Goal: Transaction & Acquisition: Book appointment/travel/reservation

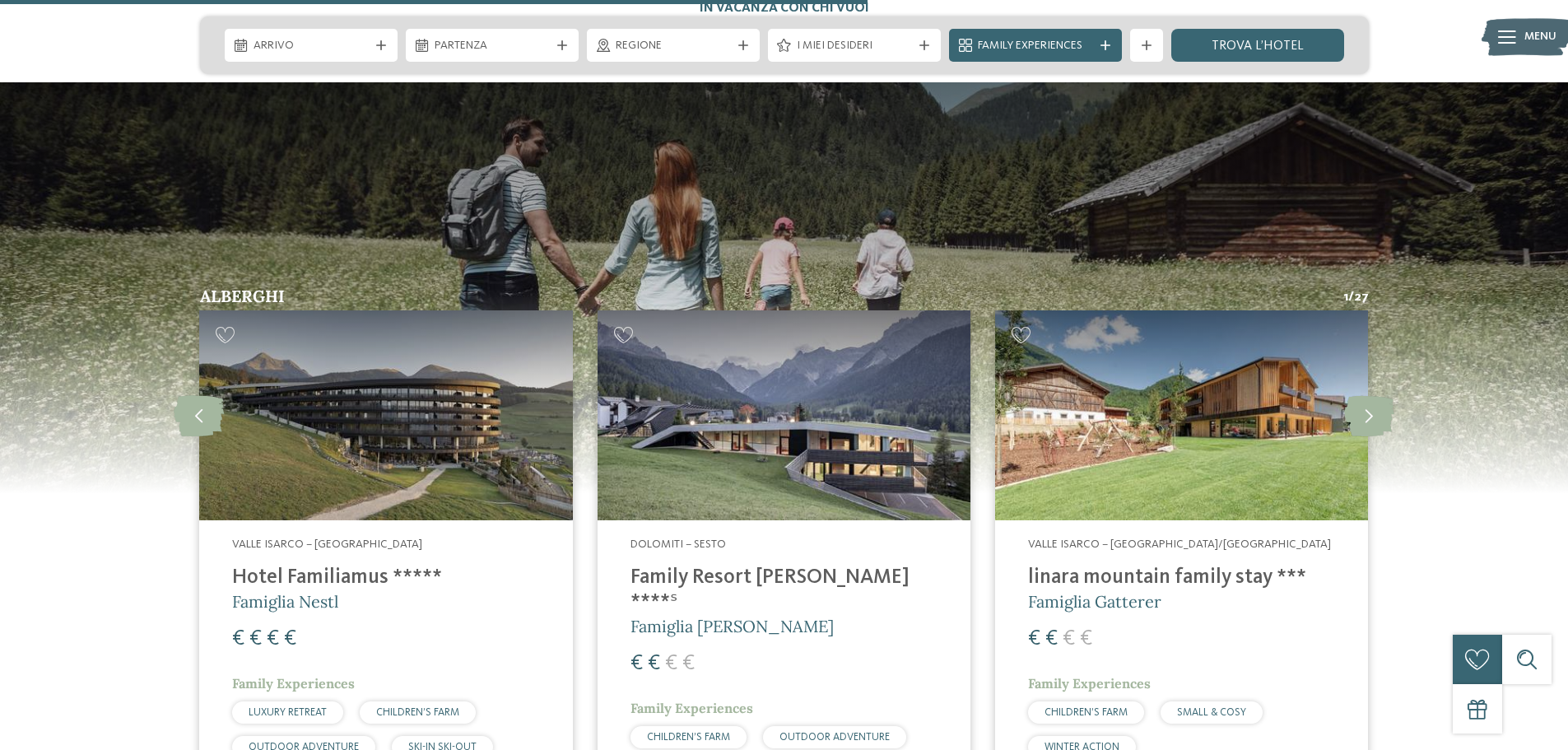
scroll to position [4282, 0]
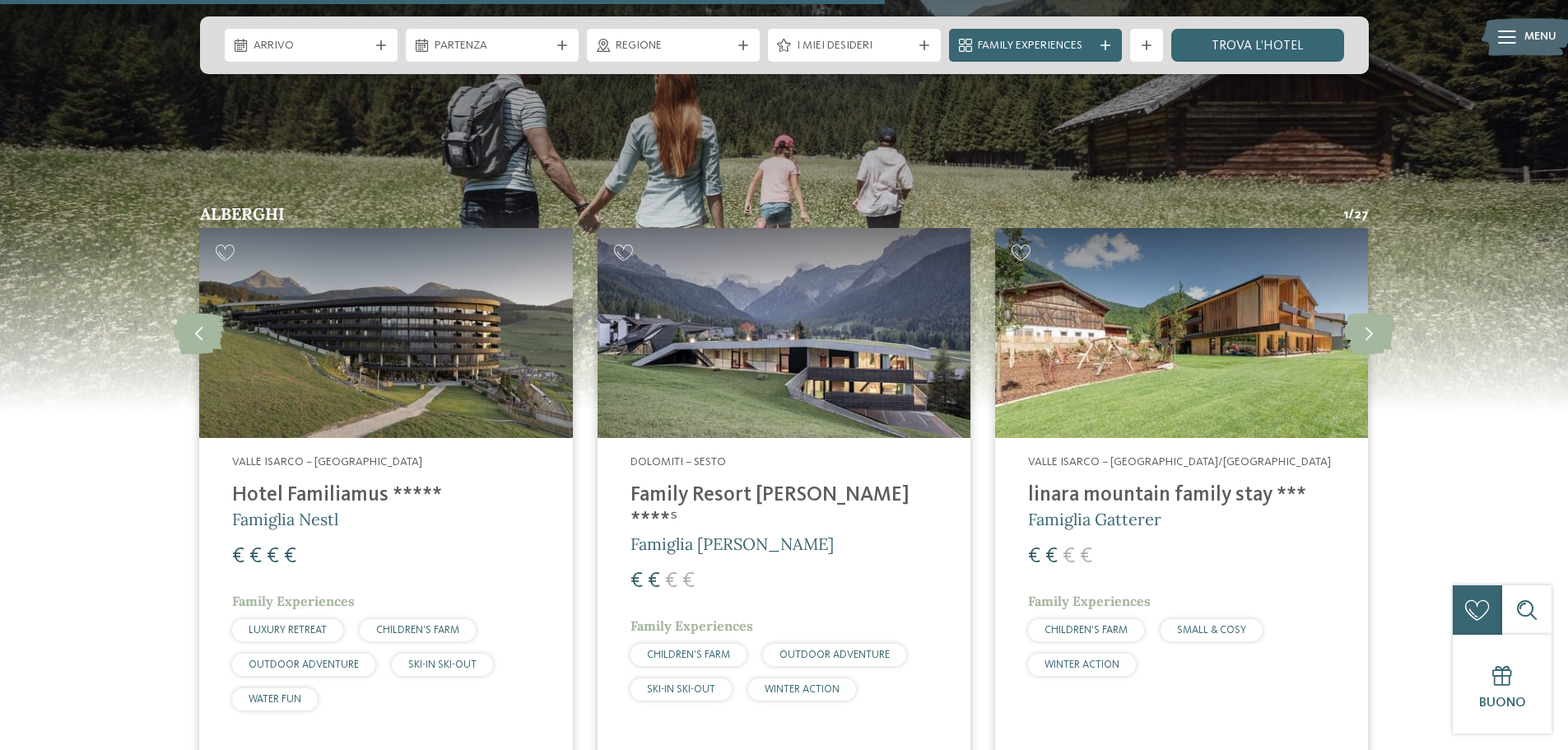
click at [1075, 546] on span "€" at bounding box center [1069, 557] width 12 height 21
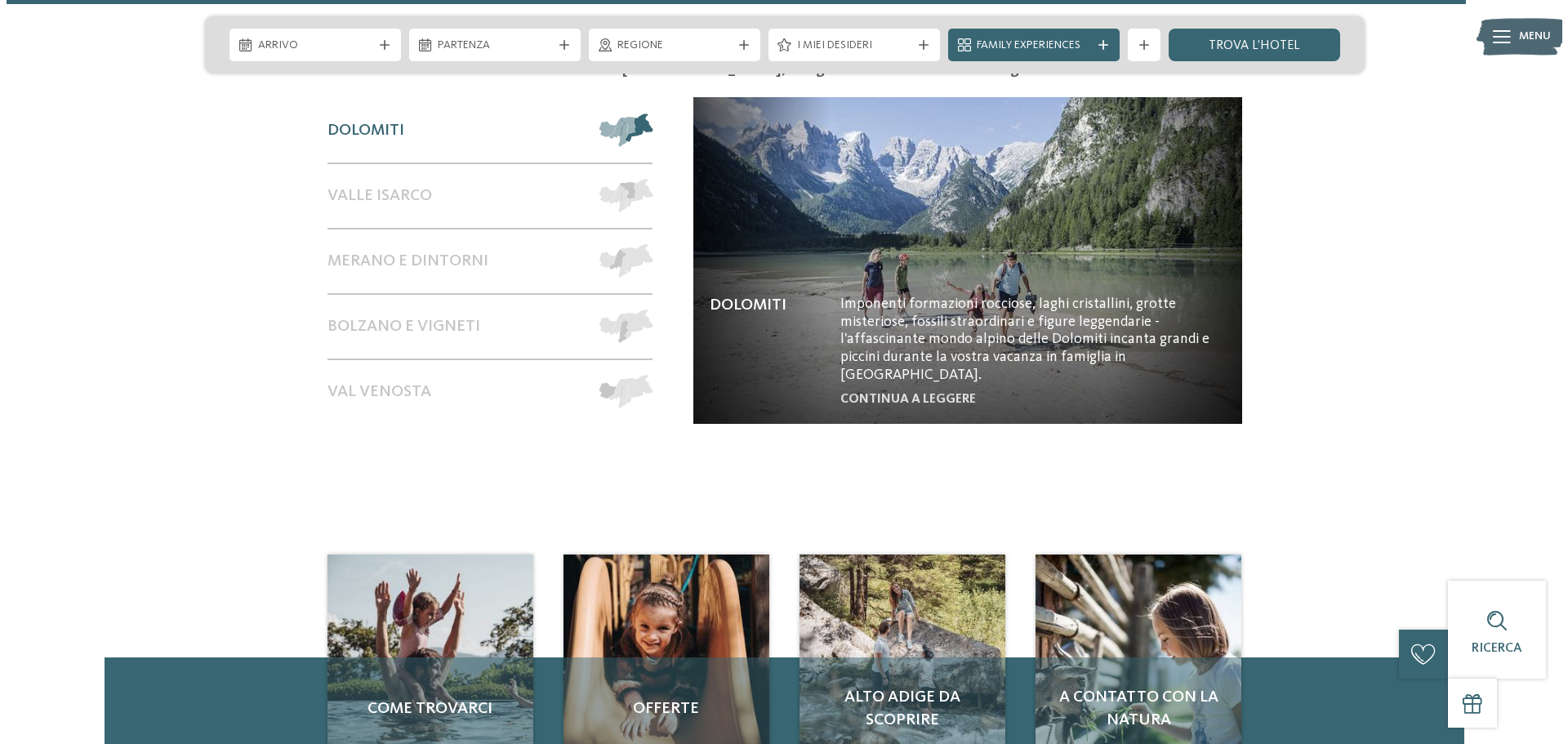
scroll to position [7189, 0]
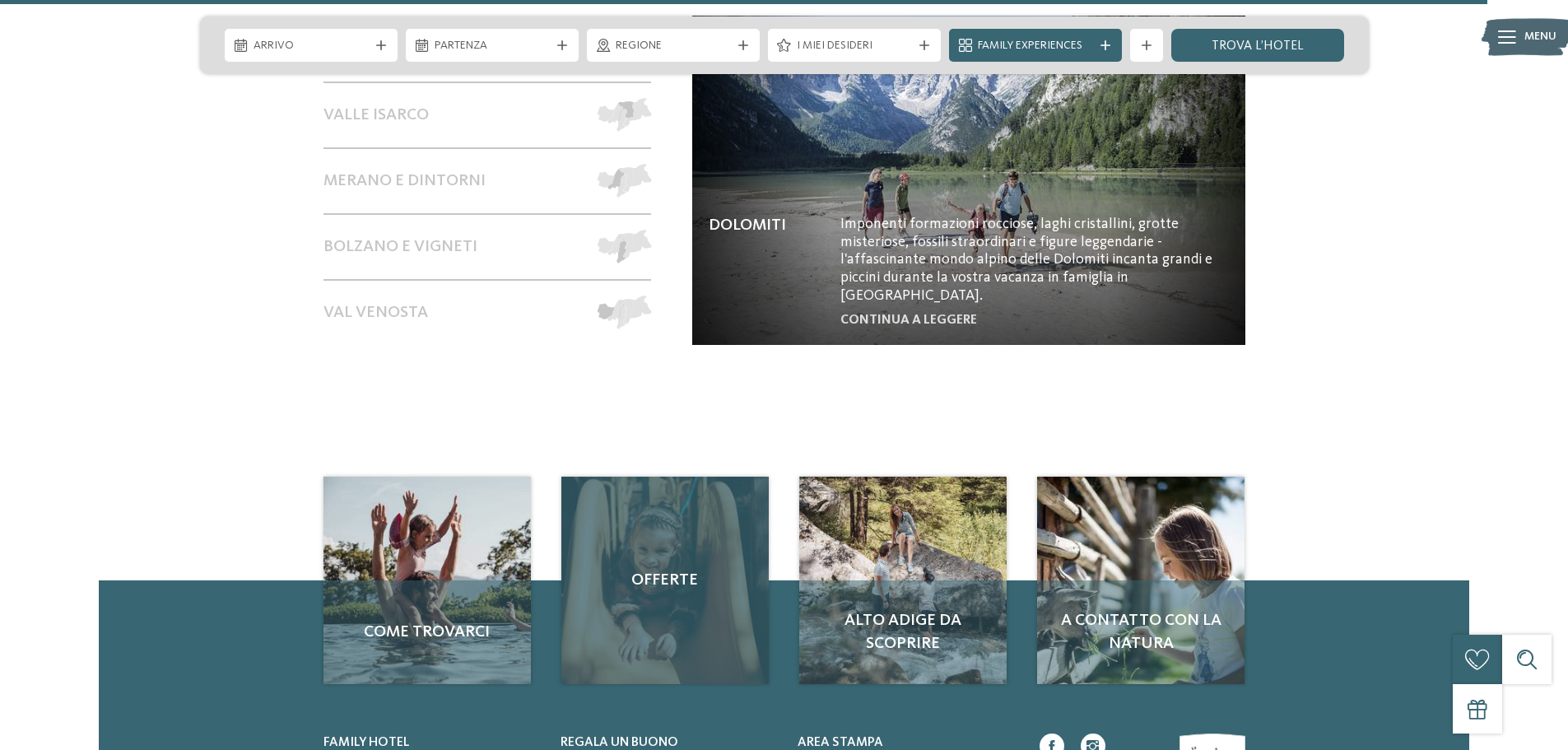
click at [667, 569] on span "Offerte" at bounding box center [665, 581] width 174 height 23
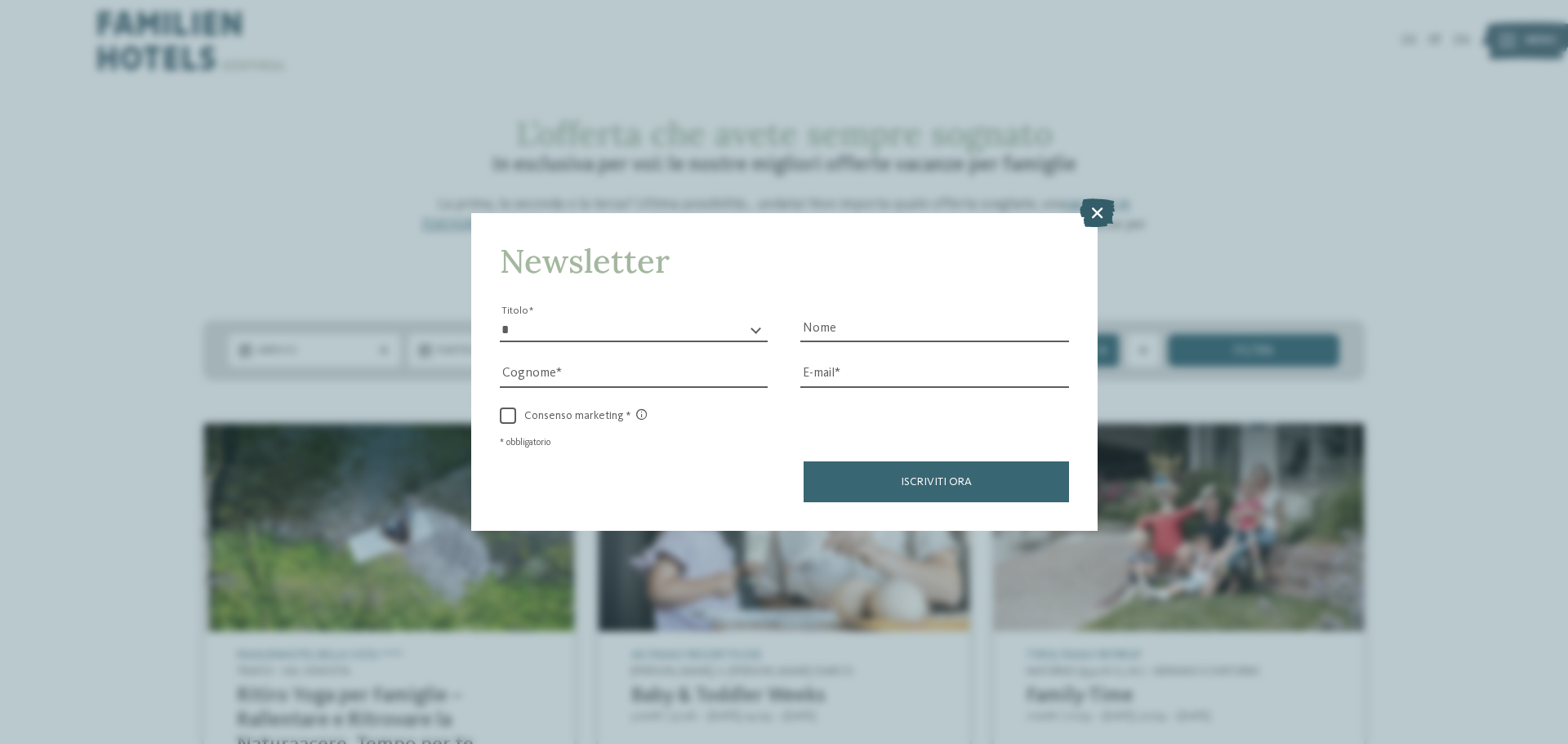
click at [1093, 208] on icon at bounding box center [1097, 212] width 35 height 29
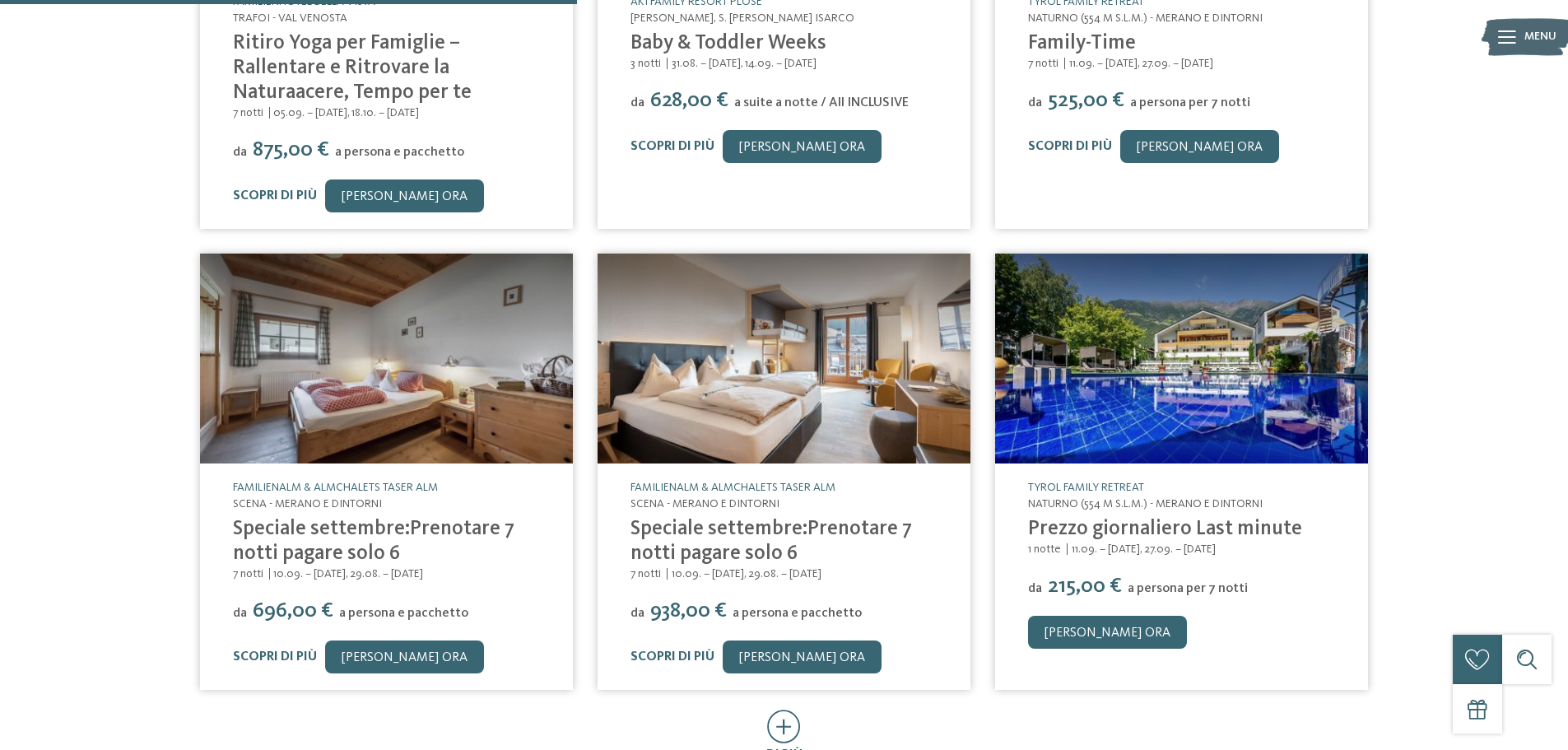
scroll to position [576, 0]
